Goal: Task Accomplishment & Management: Complete application form

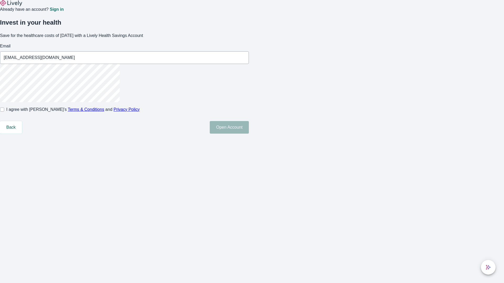
click at [4, 112] on input "I agree with Lively’s Terms & Conditions and Privacy Policy" at bounding box center [2, 110] width 4 height 4
checkbox input "true"
click at [249, 134] on button "Open Account" at bounding box center [229, 127] width 39 height 13
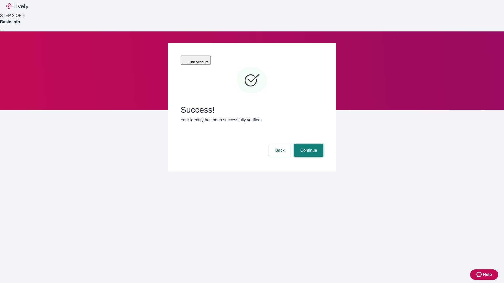
click at [308, 144] on button "Continue" at bounding box center [308, 150] width 29 height 13
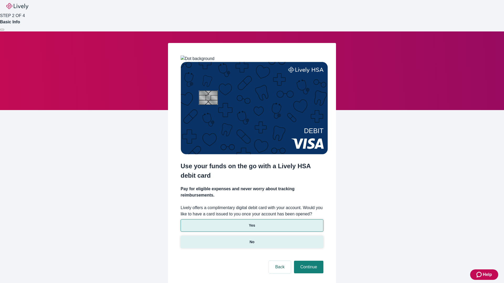
click at [252, 240] on p "No" at bounding box center [252, 243] width 5 height 6
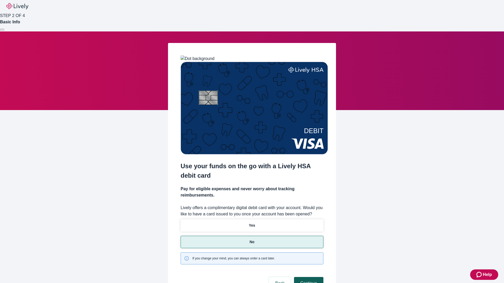
click at [308, 277] on button "Continue" at bounding box center [308, 283] width 29 height 13
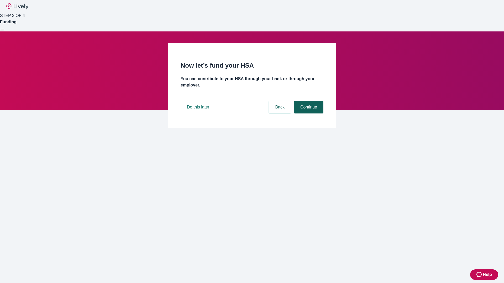
click at [308, 114] on button "Continue" at bounding box center [308, 107] width 29 height 13
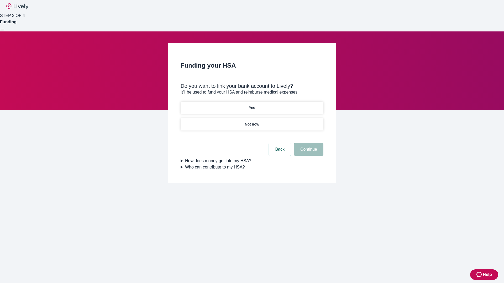
click at [252, 105] on p "Yes" at bounding box center [252, 108] width 6 height 6
click at [308, 143] on button "Continue" at bounding box center [308, 149] width 29 height 13
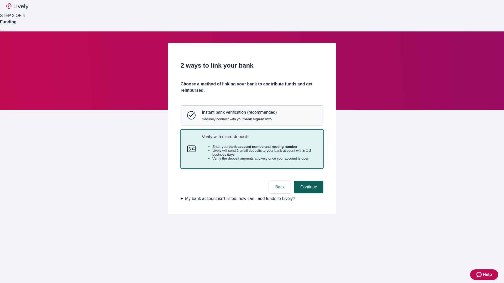
click at [308, 194] on button "Continue" at bounding box center [308, 187] width 29 height 13
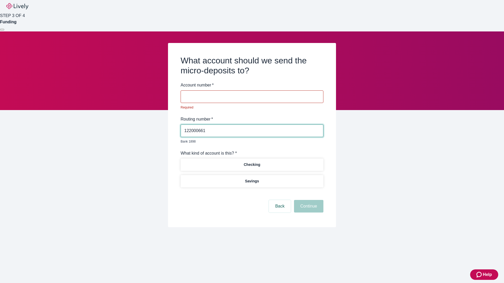
type input "122000661"
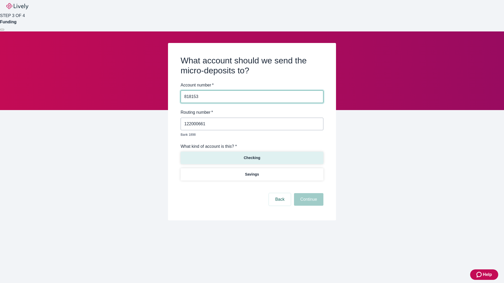
type input "818153"
click at [252, 155] on p "Checking" at bounding box center [251, 158] width 17 height 6
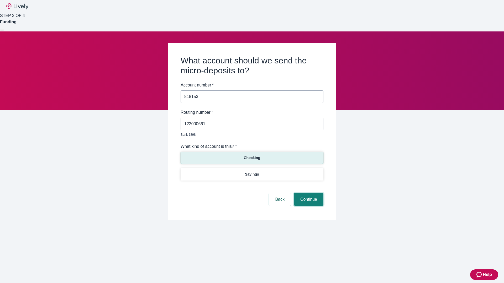
click at [308, 194] on button "Continue" at bounding box center [308, 199] width 29 height 13
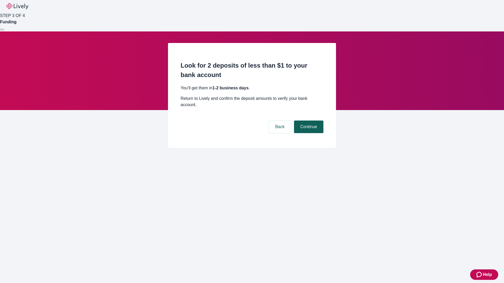
click at [308, 121] on button "Continue" at bounding box center [308, 127] width 29 height 13
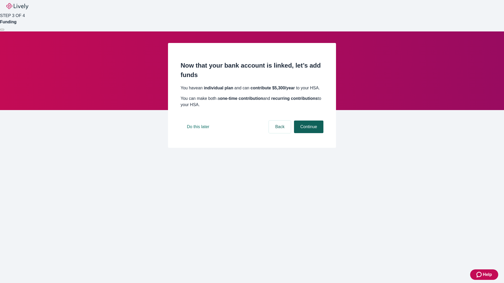
click at [308, 133] on button "Continue" at bounding box center [308, 127] width 29 height 13
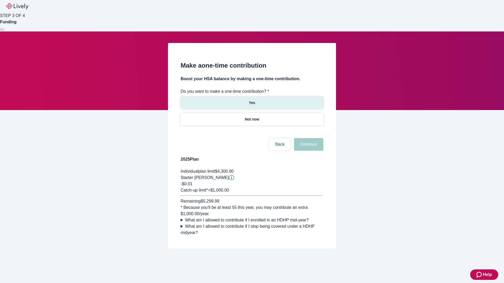
click at [252, 100] on p "Yes" at bounding box center [252, 103] width 6 height 6
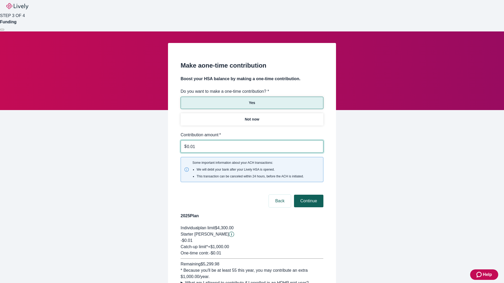
type input "0.01"
click at [308, 195] on button "Continue" at bounding box center [308, 201] width 29 height 13
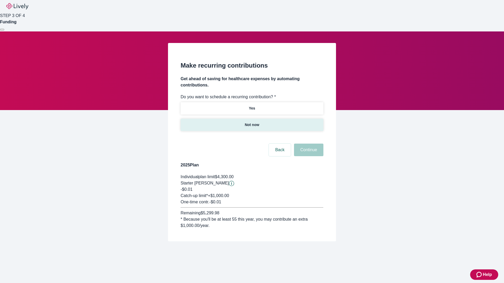
click at [252, 122] on p "Not now" at bounding box center [252, 125] width 14 height 6
click at [308, 144] on button "Continue" at bounding box center [308, 150] width 29 height 13
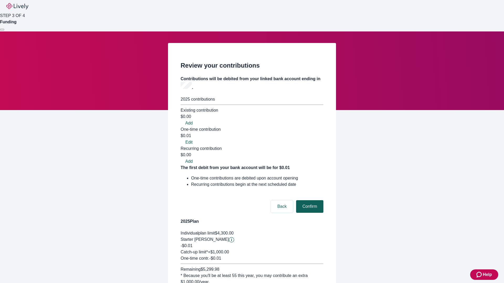
click at [309, 200] on button "Confirm" at bounding box center [309, 206] width 27 height 13
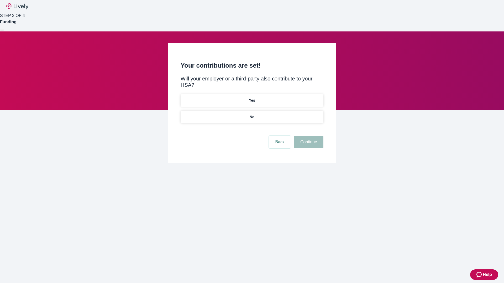
click at [252, 114] on p "No" at bounding box center [252, 117] width 5 height 6
click at [308, 136] on button "Continue" at bounding box center [308, 142] width 29 height 13
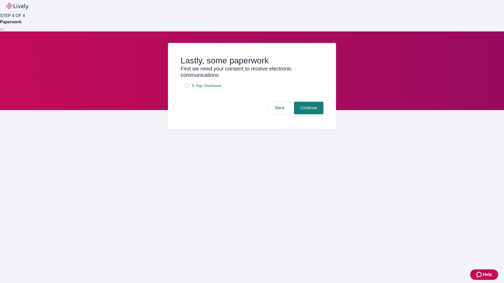
click at [187, 88] on input "E-Sign Disclosure" at bounding box center [187, 86] width 4 height 4
checkbox input "true"
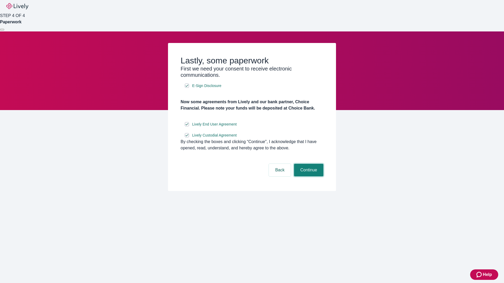
click at [308, 177] on button "Continue" at bounding box center [308, 170] width 29 height 13
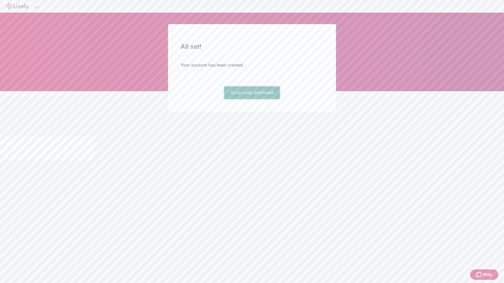
click at [252, 99] on link "Go to Lively dashboard" at bounding box center [252, 93] width 56 height 13
